Goal: Find specific page/section: Find specific page/section

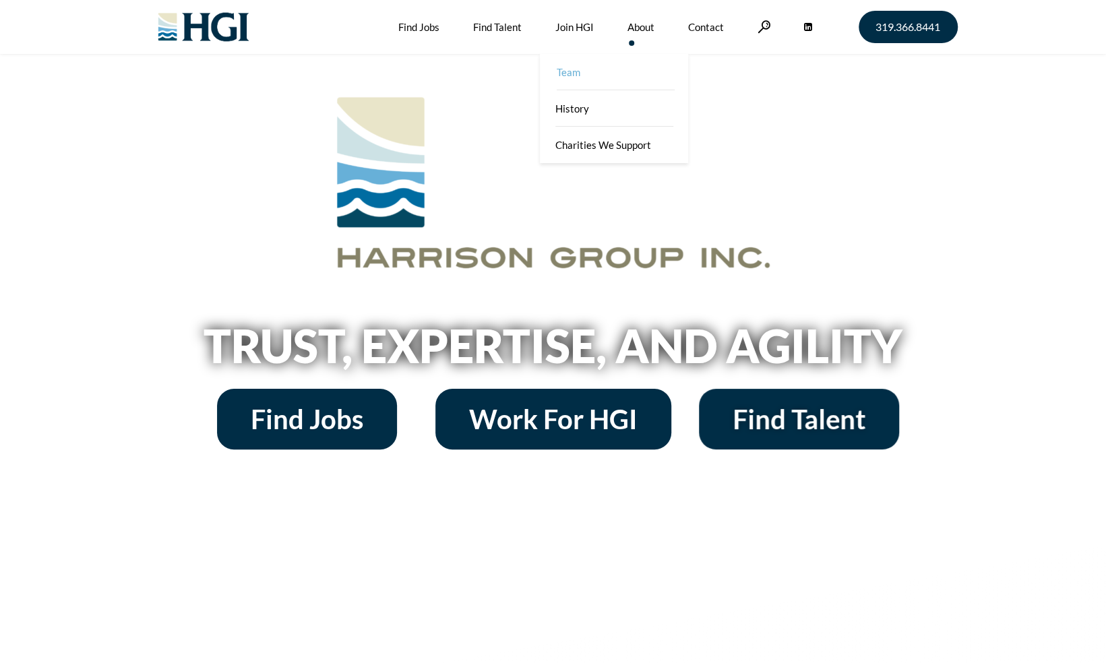
click at [630, 65] on link "Team" at bounding box center [615, 72] width 148 height 36
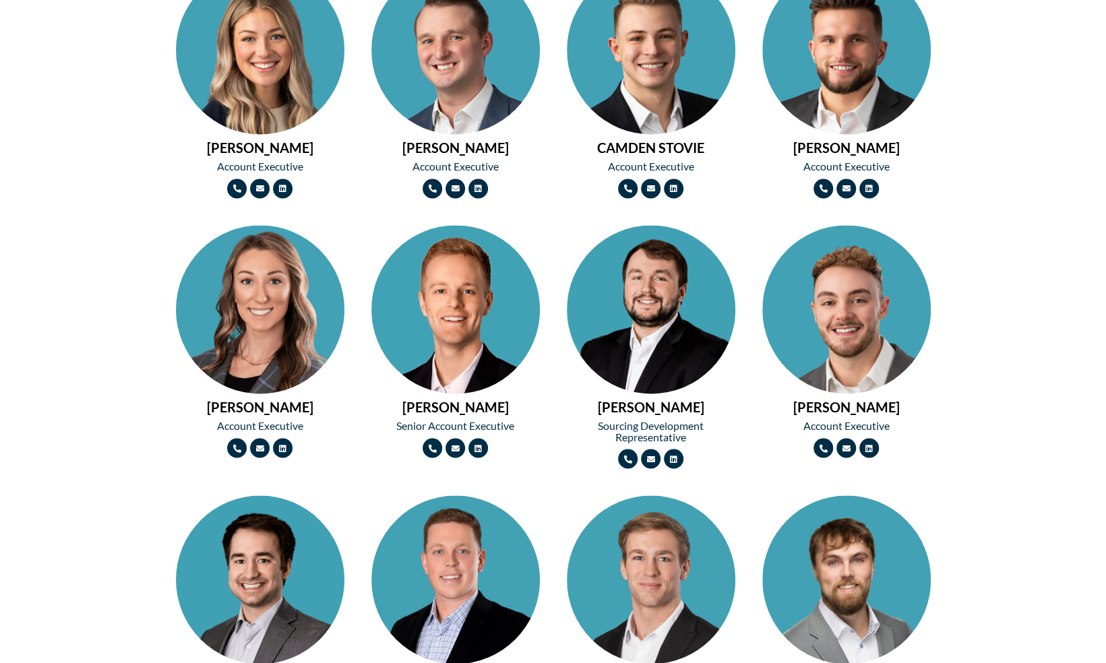
scroll to position [1246, 0]
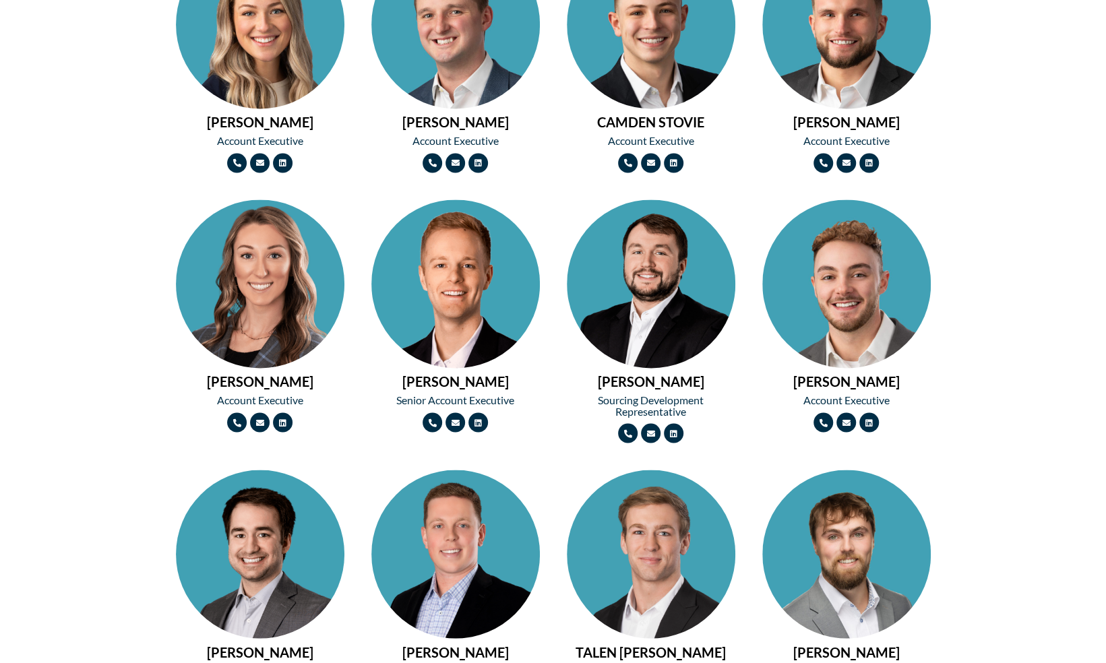
click at [889, 286] on img at bounding box center [846, 326] width 169 height 253
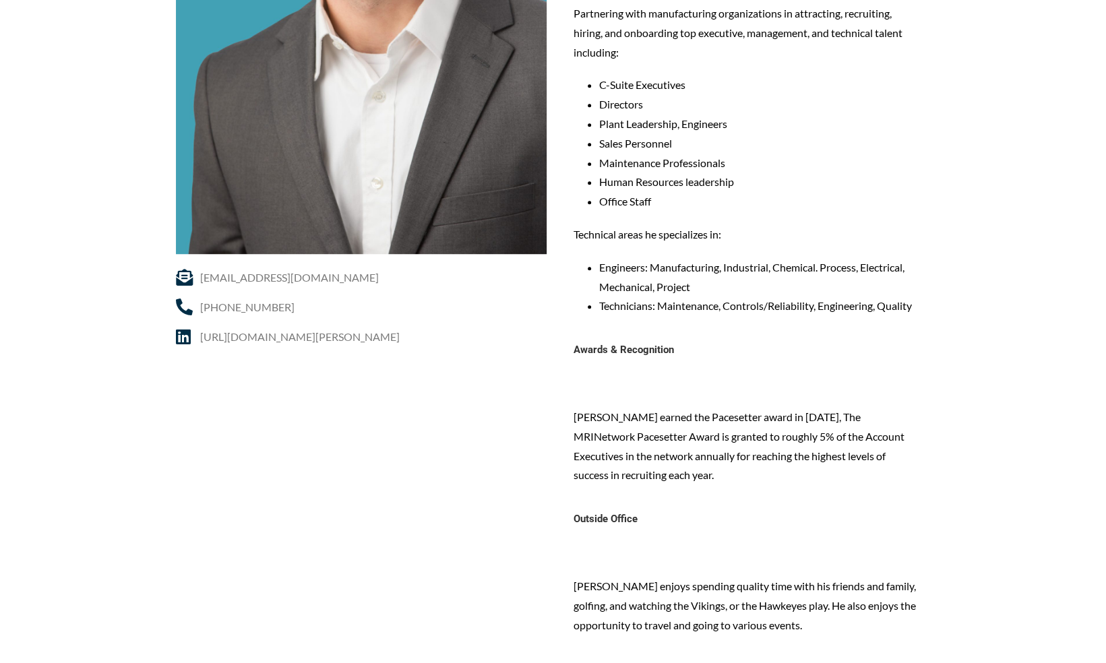
scroll to position [456, 0]
